Goal: Check status: Check status

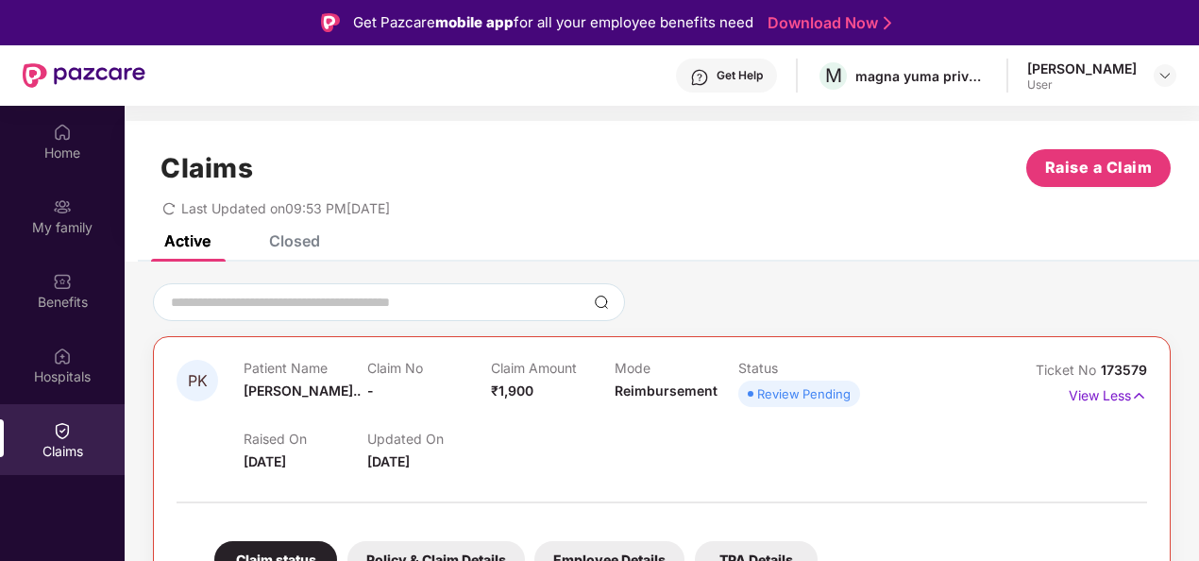
click at [298, 239] on div "Closed" at bounding box center [294, 240] width 51 height 19
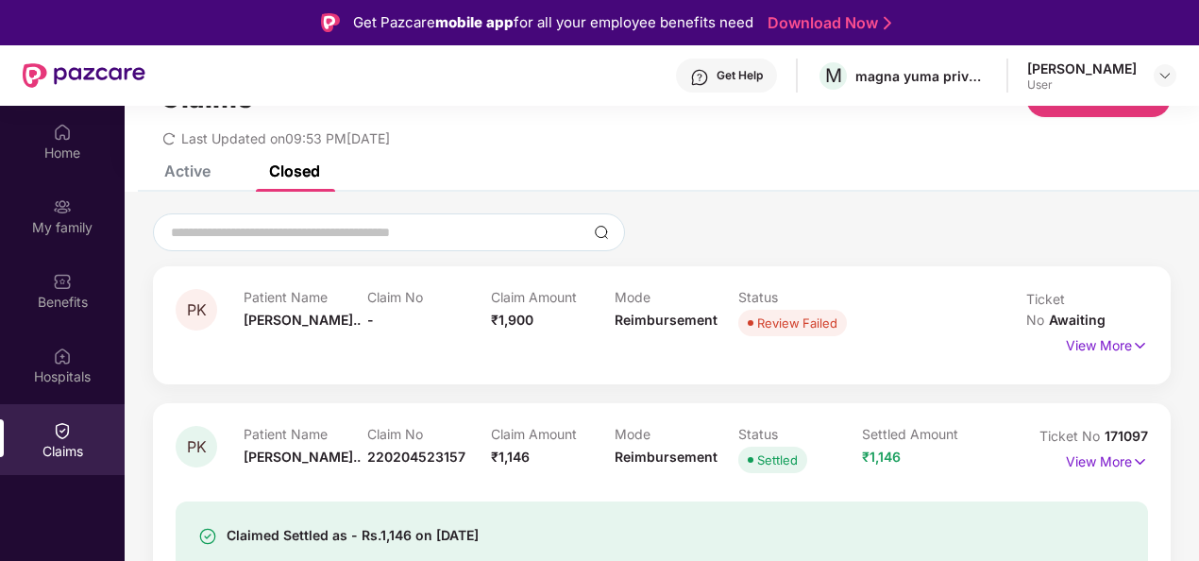
scroll to position [63, 0]
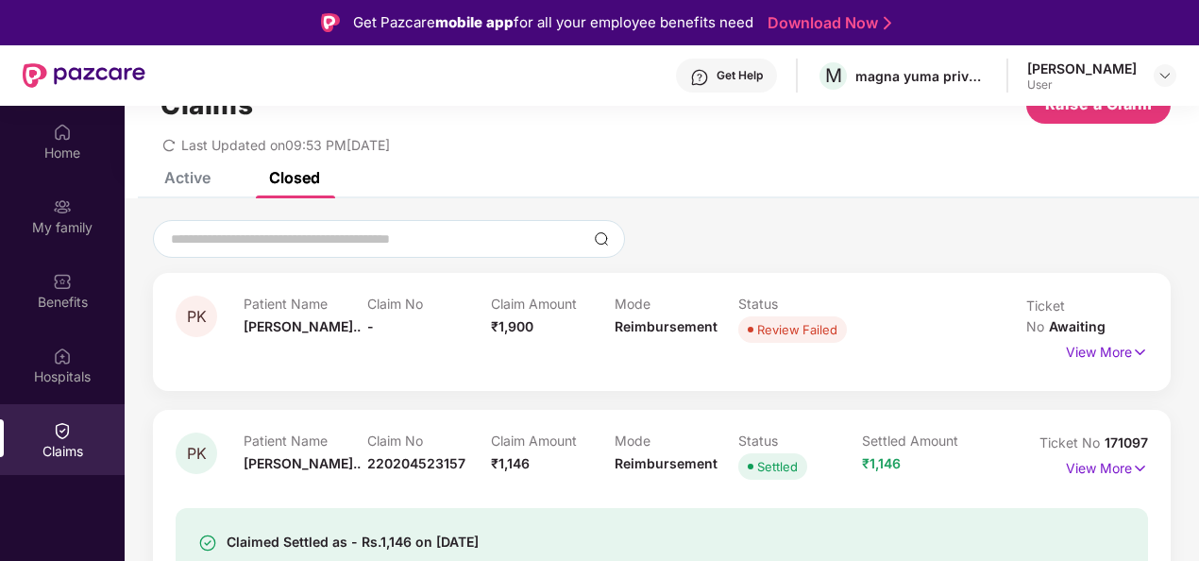
click at [774, 338] on div "Review Failed" at bounding box center [797, 329] width 80 height 19
click at [794, 318] on span "Review Failed" at bounding box center [792, 329] width 109 height 26
click at [1074, 337] on p "View More" at bounding box center [1107, 349] width 82 height 25
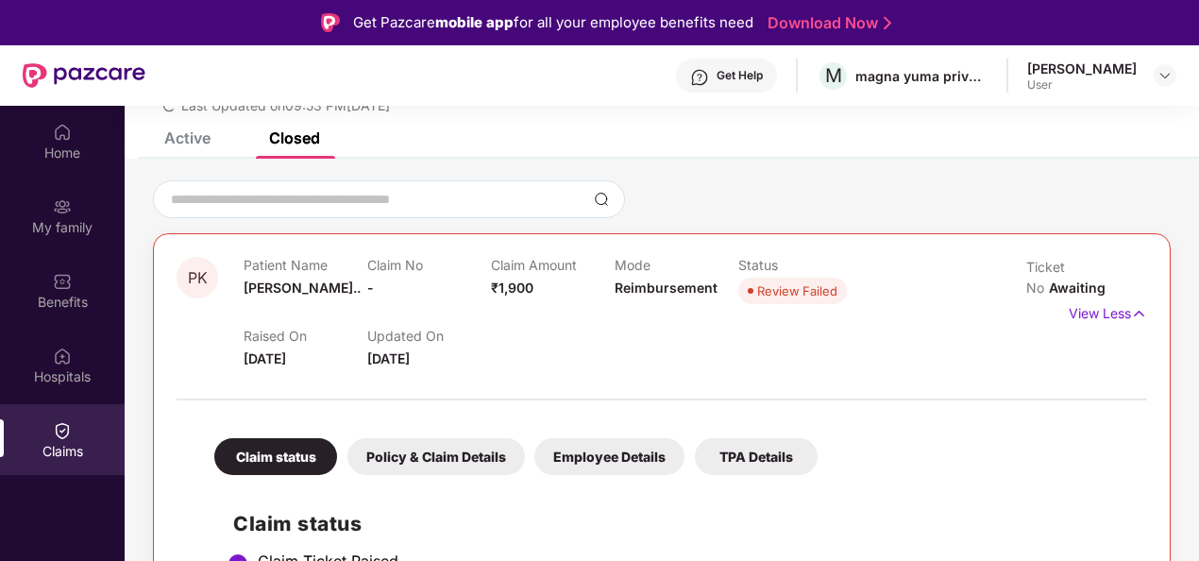
scroll to position [99, 0]
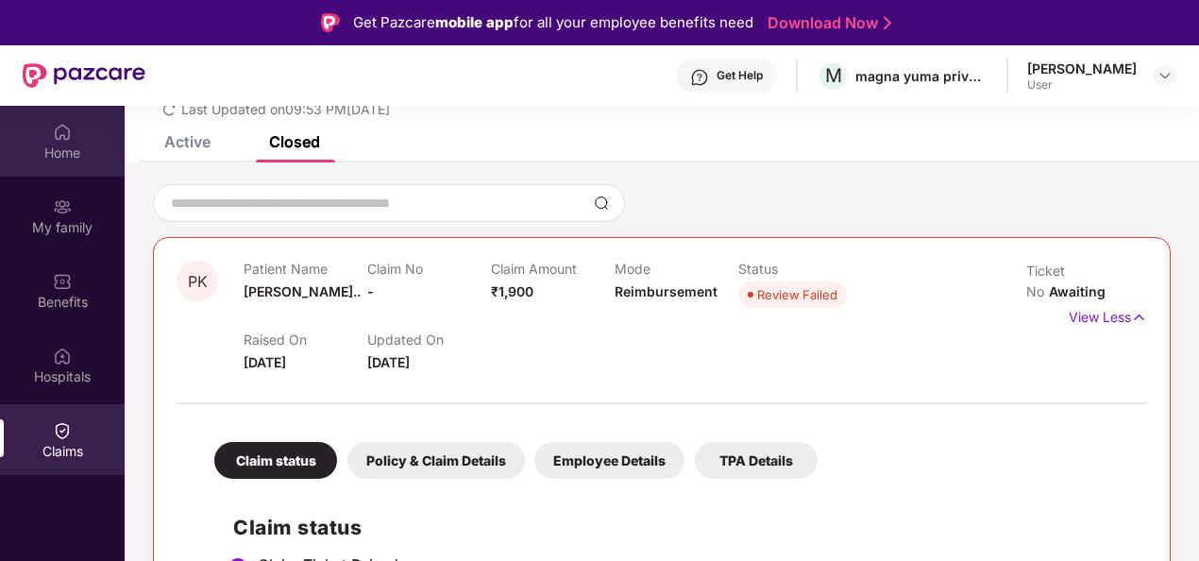
click at [71, 145] on div "Home" at bounding box center [62, 152] width 125 height 19
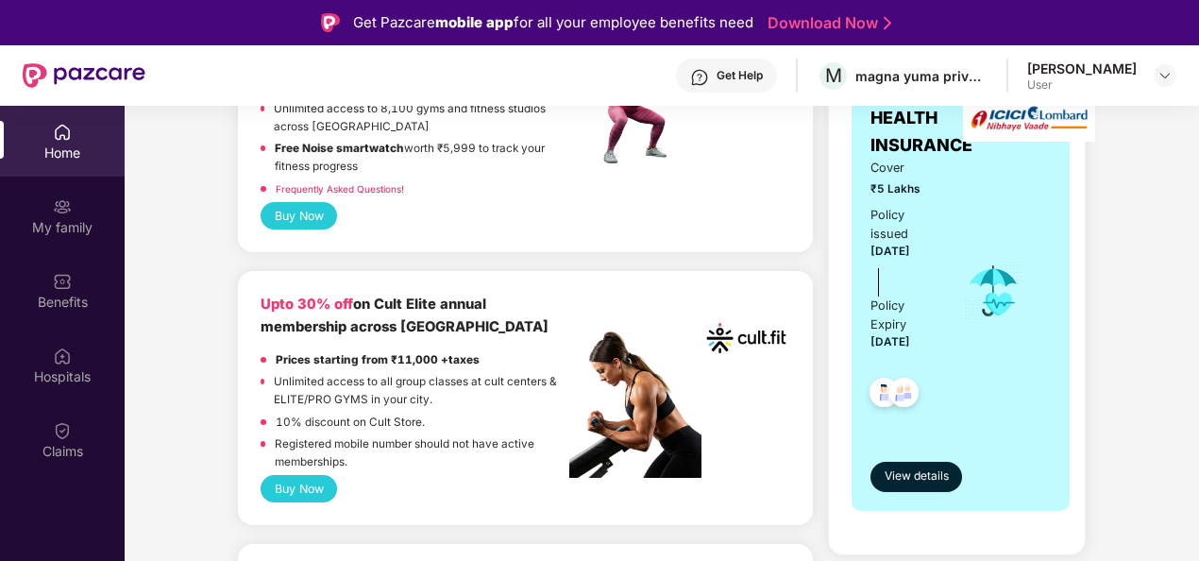
scroll to position [0, 0]
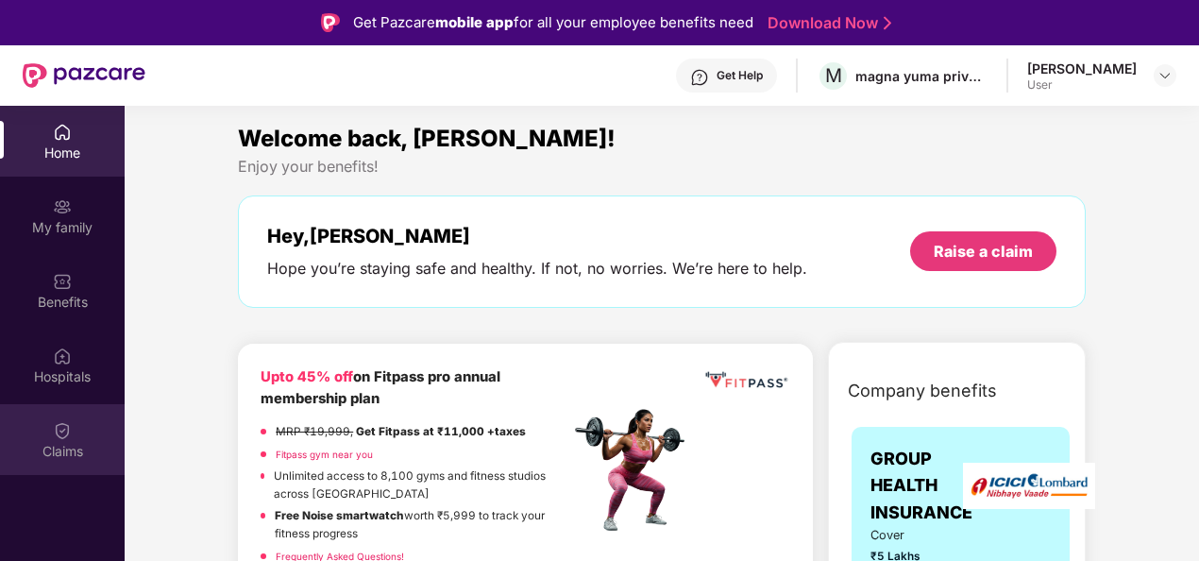
click at [79, 443] on div "Claims" at bounding box center [62, 451] width 125 height 19
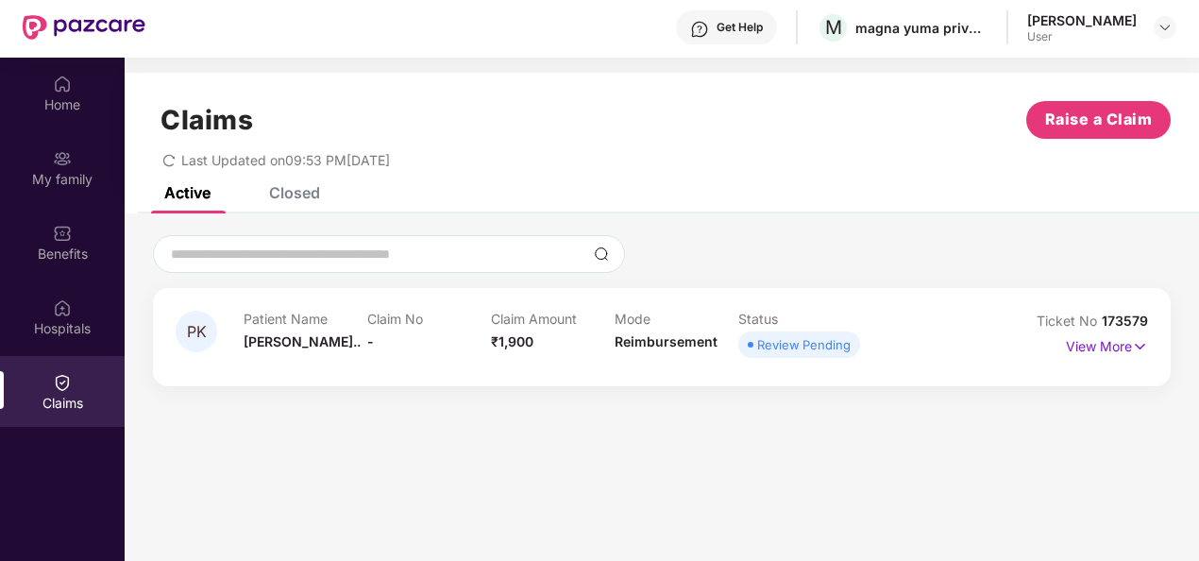
scroll to position [59, 0]
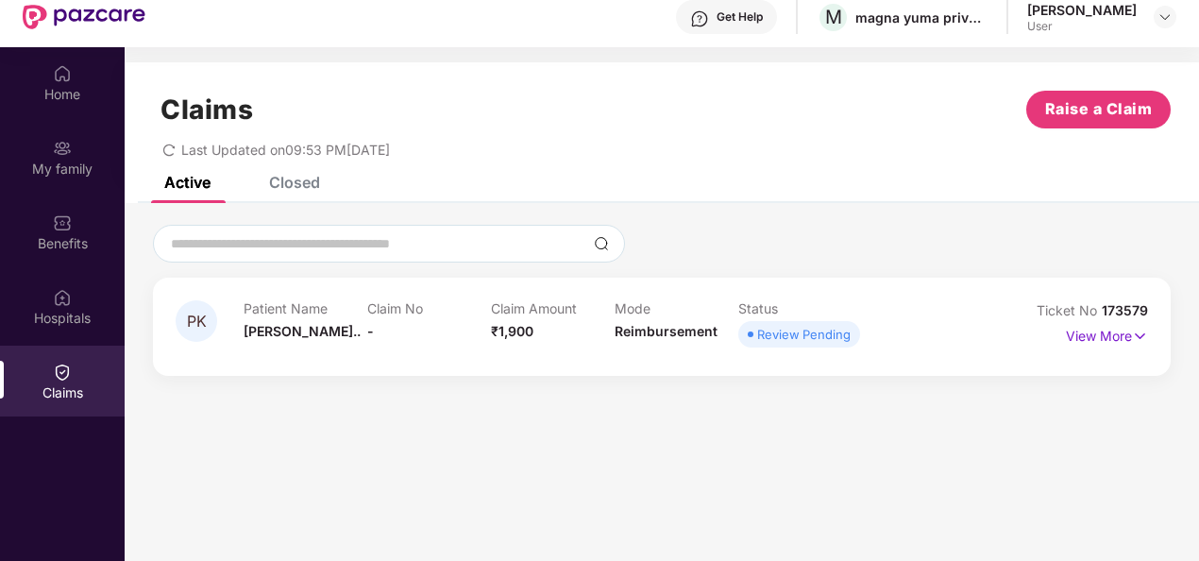
click at [815, 330] on div "Review Pending" at bounding box center [803, 334] width 93 height 19
click at [71, 113] on div "Home" at bounding box center [62, 82] width 125 height 71
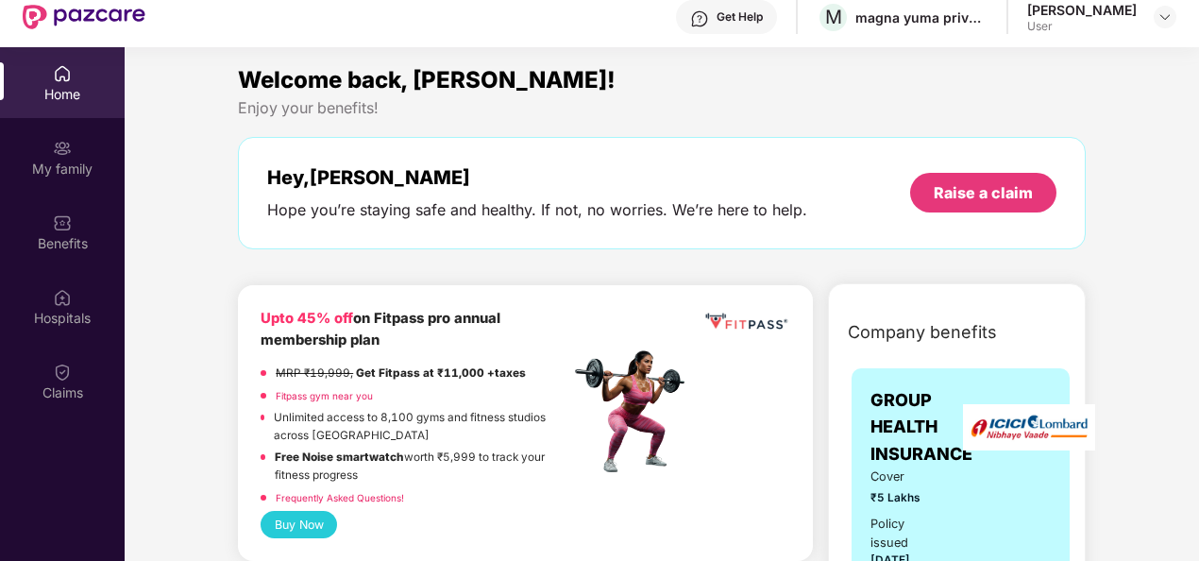
scroll to position [0, 0]
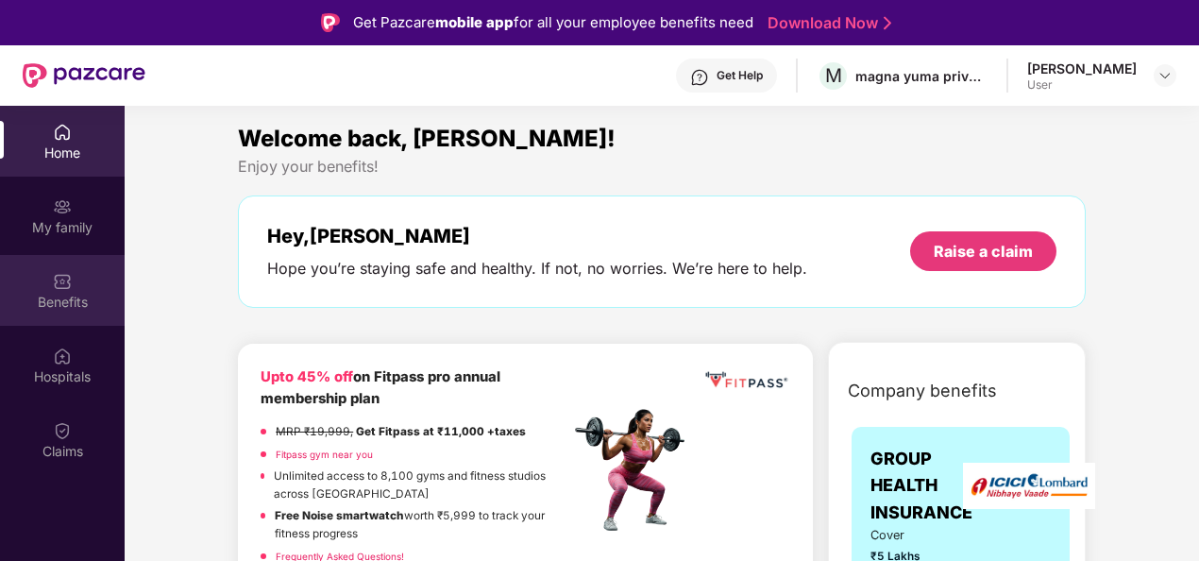
click at [59, 308] on div "Benefits" at bounding box center [62, 302] width 125 height 19
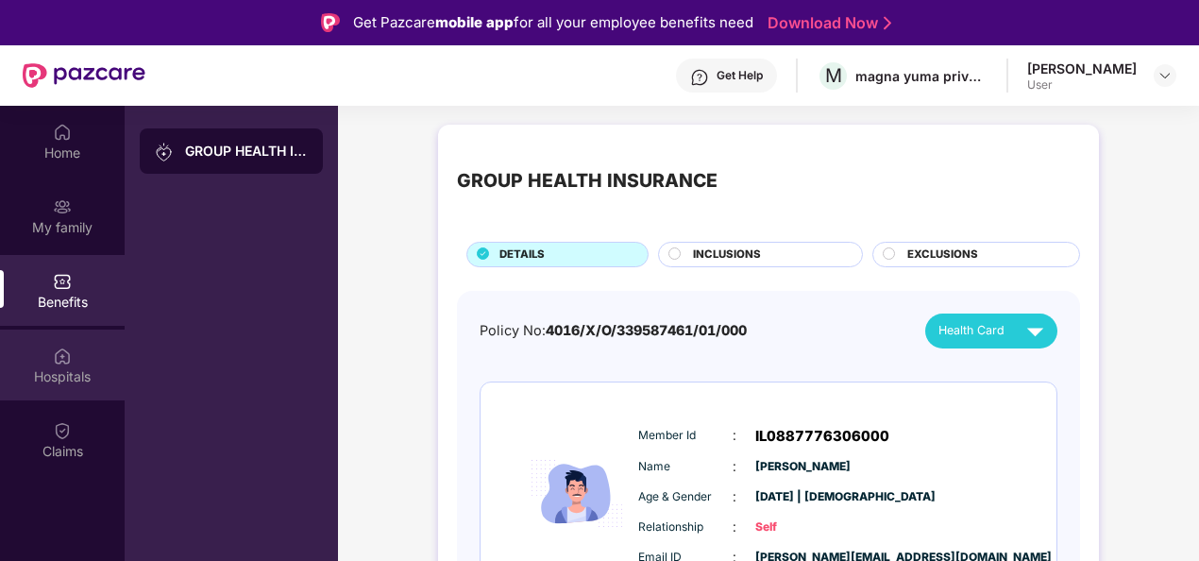
click at [88, 360] on div "Hospitals" at bounding box center [62, 364] width 125 height 71
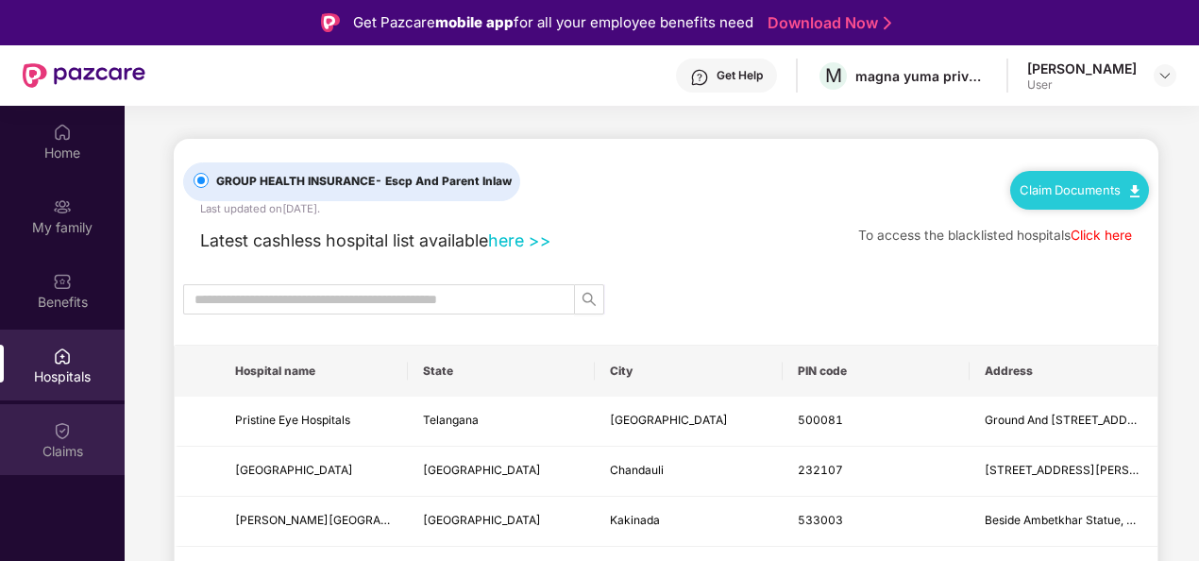
click at [41, 451] on div "Claims" at bounding box center [62, 451] width 125 height 19
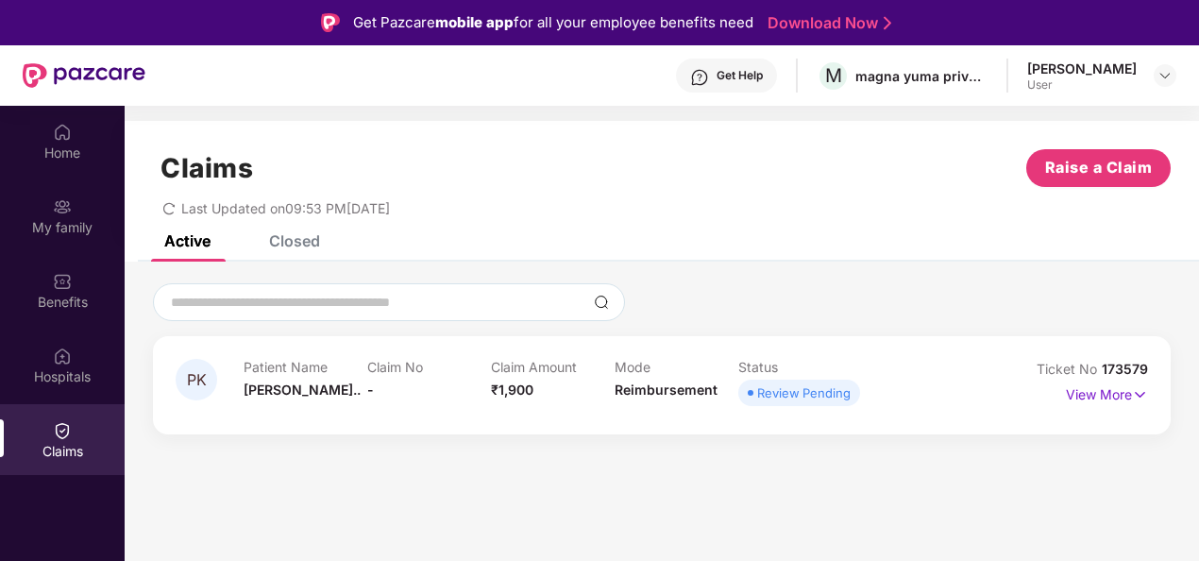
click at [298, 240] on div "Closed" at bounding box center [294, 240] width 51 height 19
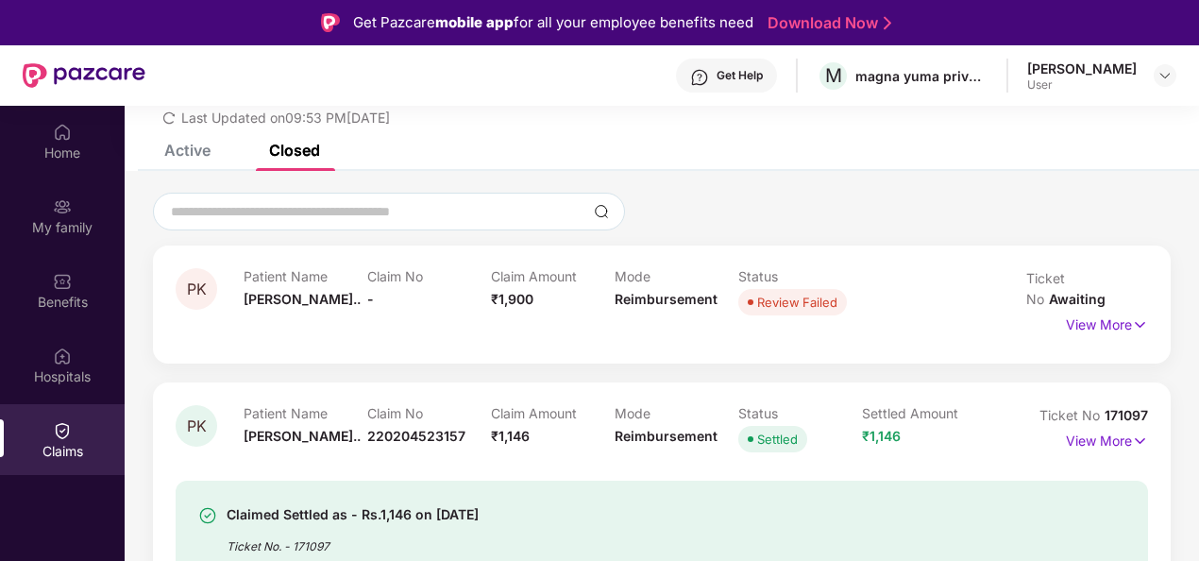
scroll to position [58, 0]
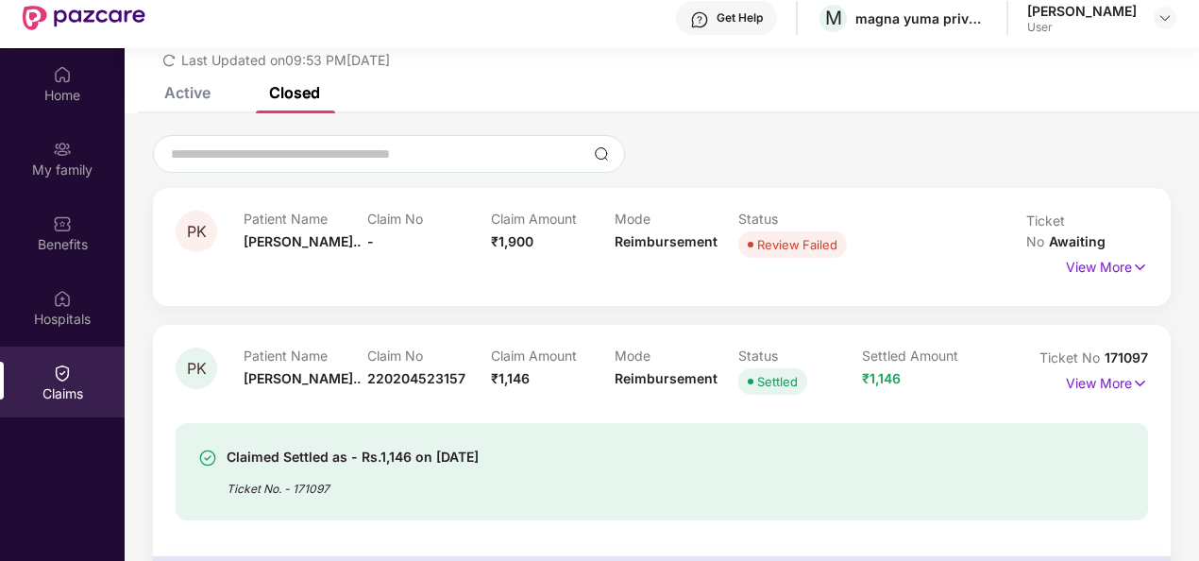
click at [187, 93] on div "Active" at bounding box center [187, 92] width 46 height 19
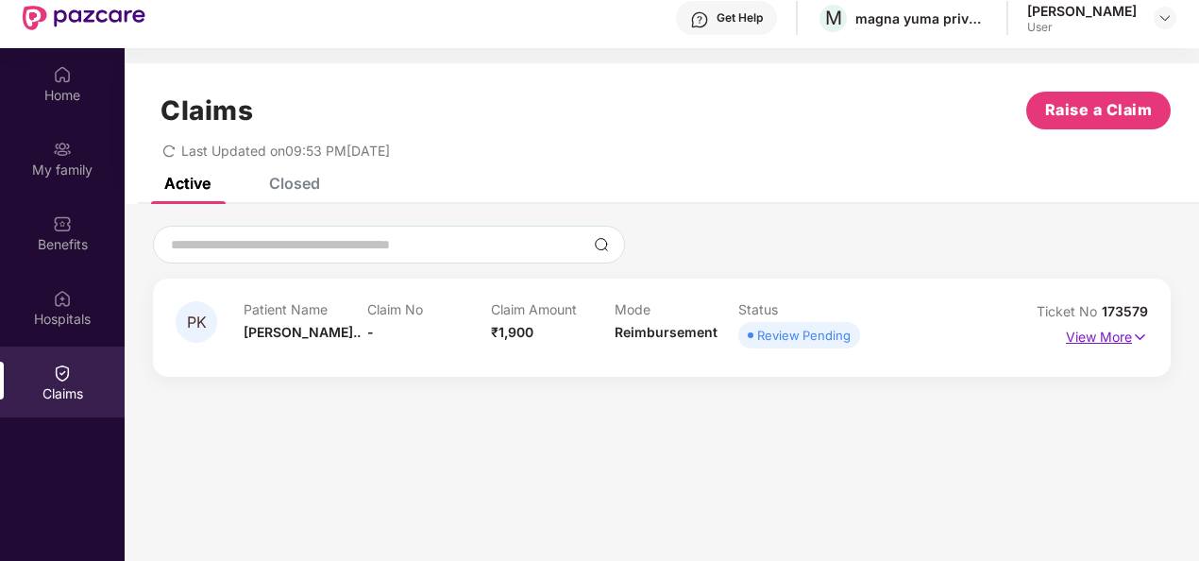
click at [1103, 334] on p "View More" at bounding box center [1107, 334] width 82 height 25
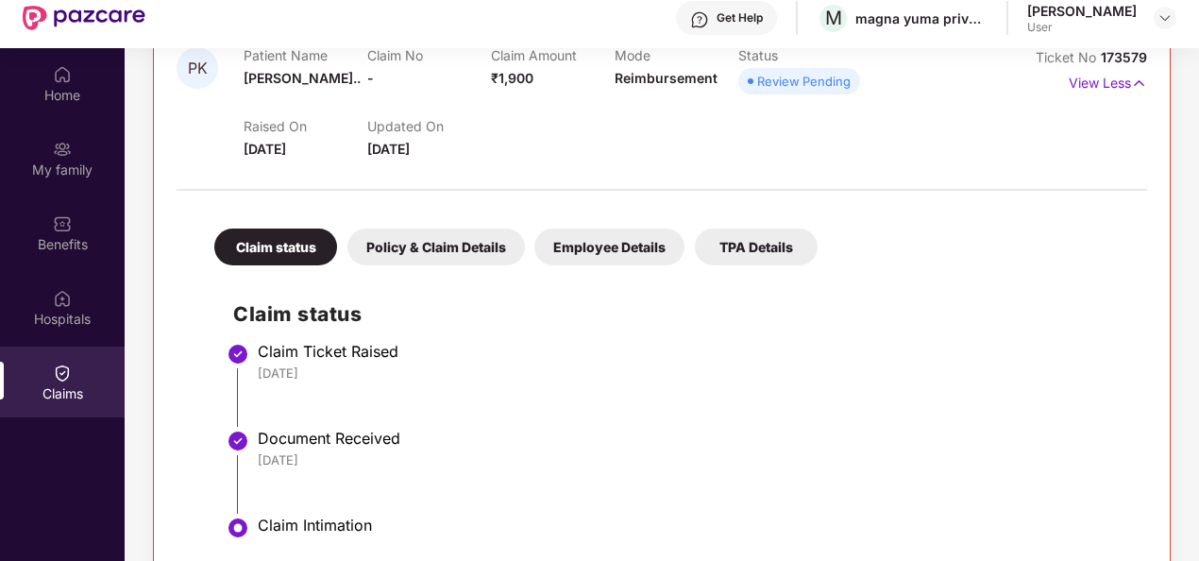
scroll to position [106, 0]
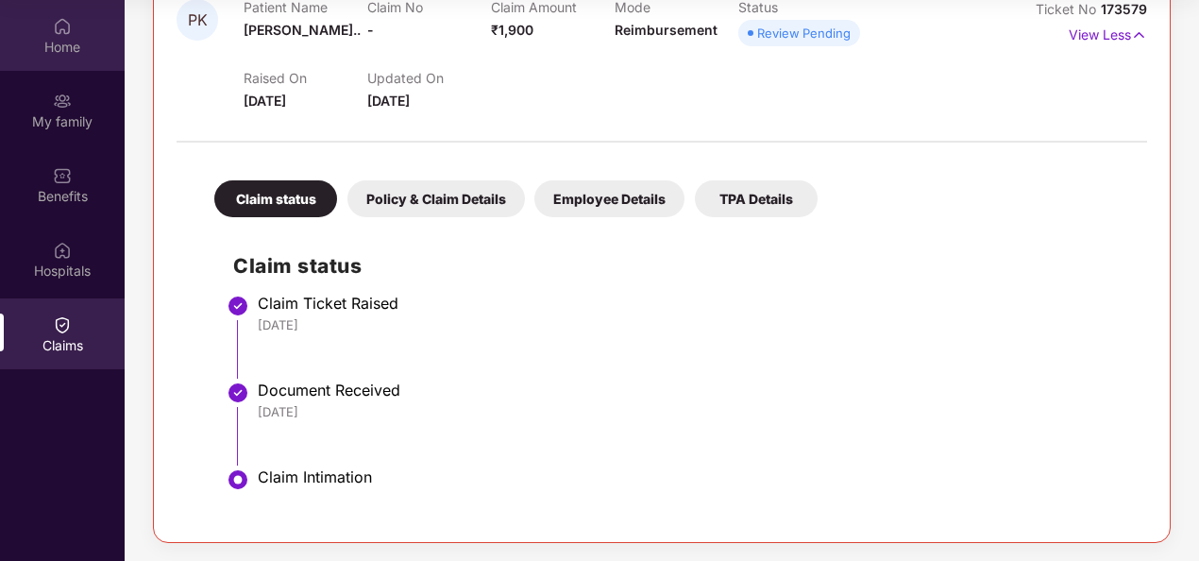
click at [40, 13] on div "Home" at bounding box center [62, 35] width 125 height 71
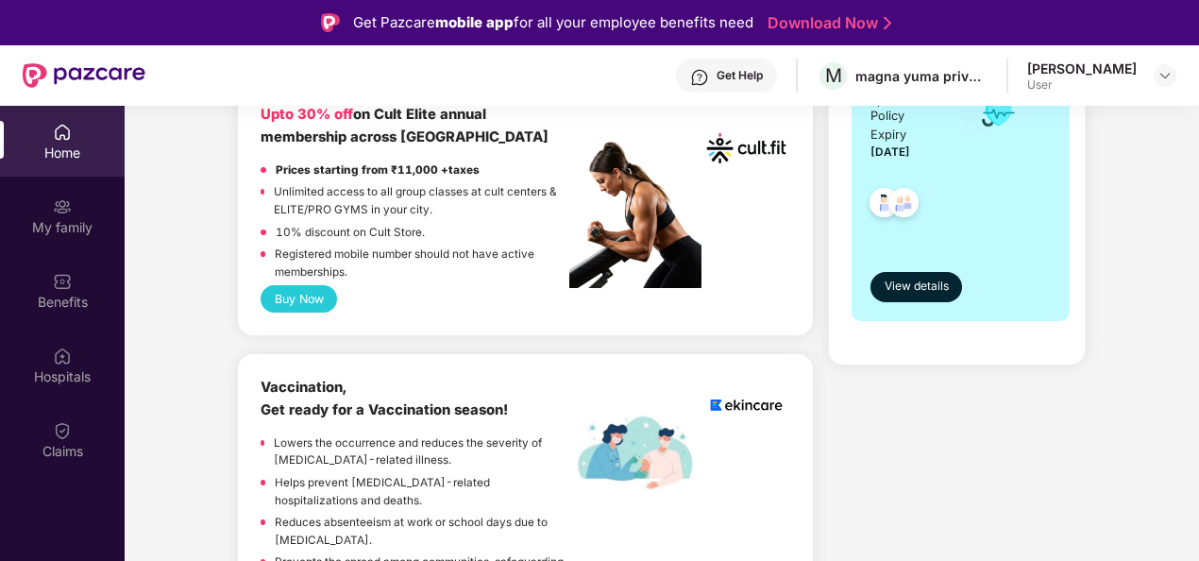
scroll to position [0, 0]
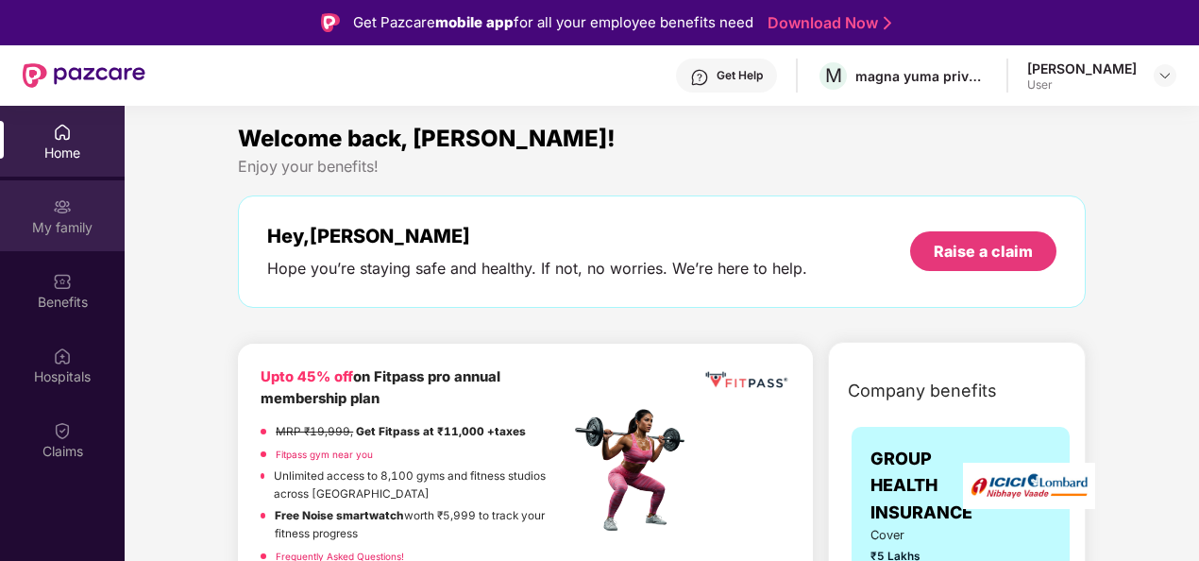
click at [85, 211] on div "My family" at bounding box center [62, 215] width 125 height 71
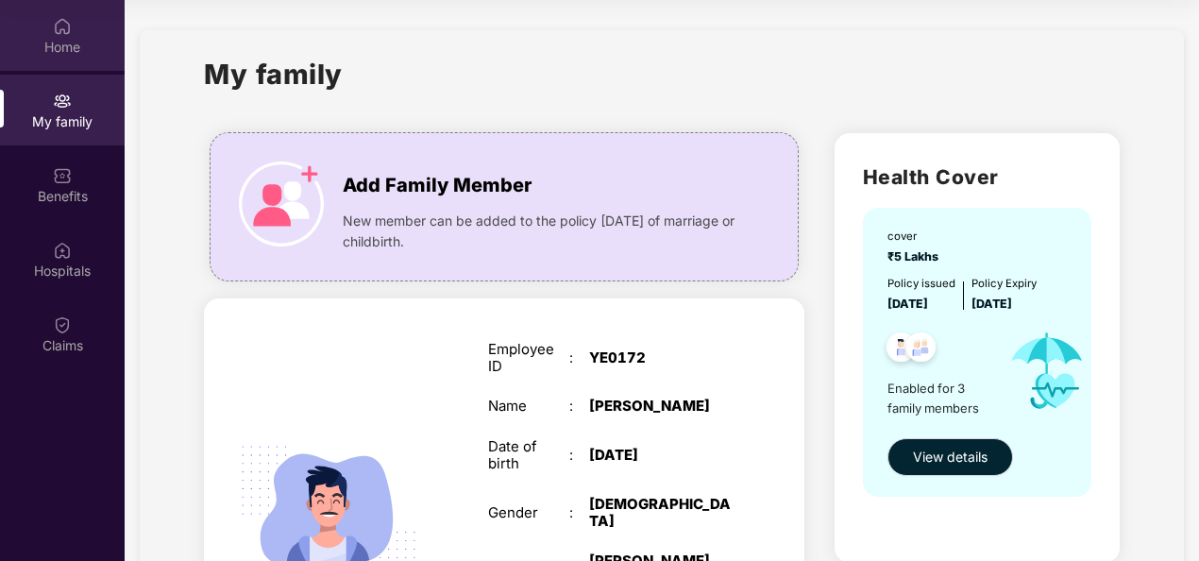
click at [66, 49] on div "Home" at bounding box center [62, 47] width 125 height 19
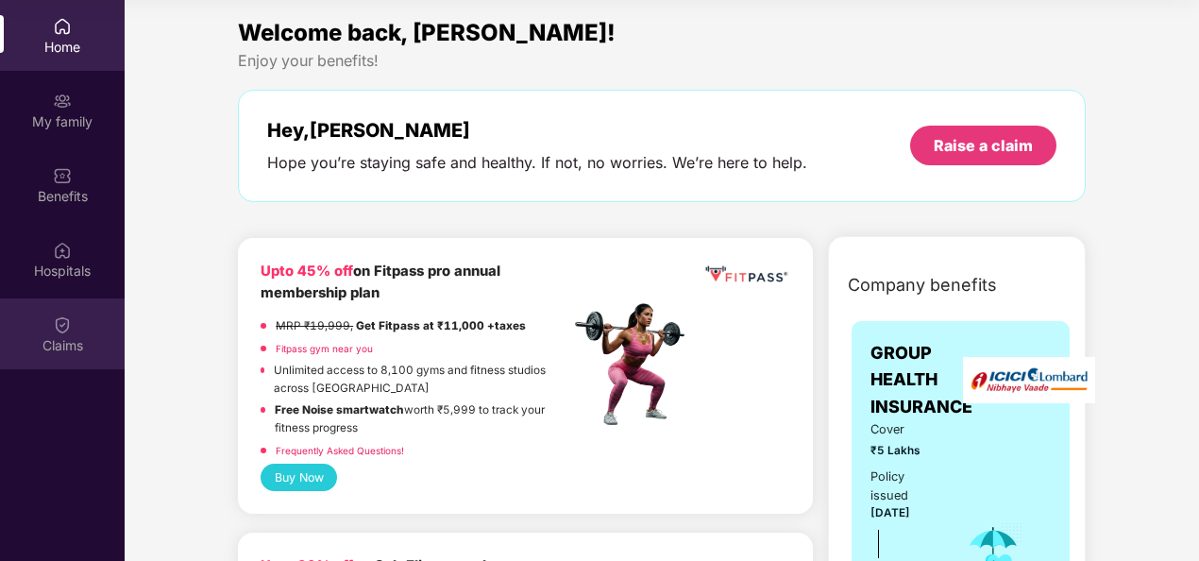
click at [61, 313] on div at bounding box center [62, 322] width 19 height 19
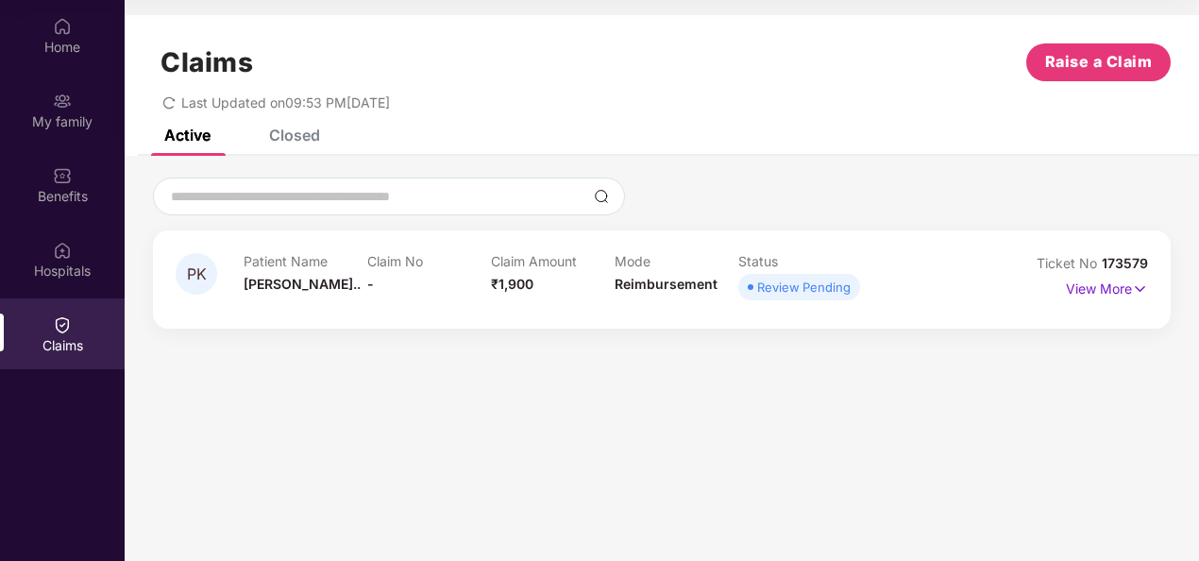
click at [843, 285] on div "Review Pending" at bounding box center [803, 287] width 93 height 19
click at [542, 290] on div "Claim Amount ₹1,900" at bounding box center [553, 279] width 124 height 52
click at [1104, 293] on p "View More" at bounding box center [1107, 286] width 82 height 25
